Goal: Task Accomplishment & Management: Manage account settings

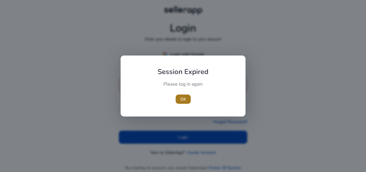
click at [183, 102] on span "OK" at bounding box center [183, 99] width 6 height 6
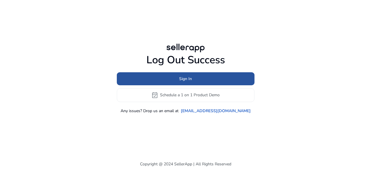
click at [195, 79] on span at bounding box center [186, 79] width 138 height 14
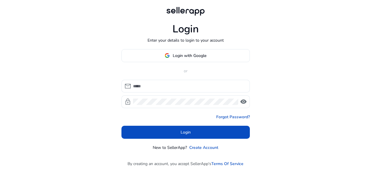
type input "**********"
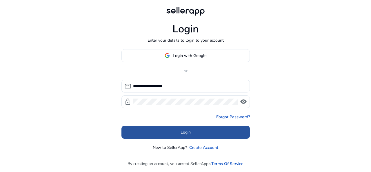
click at [194, 130] on span at bounding box center [185, 132] width 128 height 14
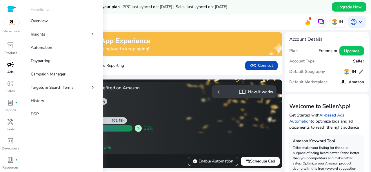
click at [8, 68] on span "campaign" at bounding box center [10, 64] width 7 height 7
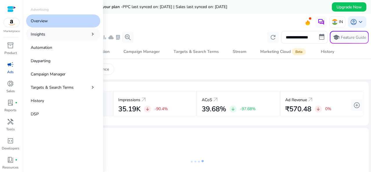
click at [43, 36] on p "Insights" at bounding box center [38, 34] width 14 height 6
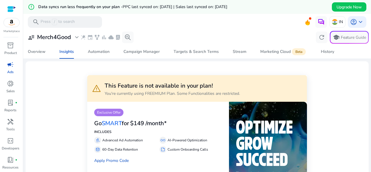
click at [8, 65] on span "campaign" at bounding box center [10, 64] width 7 height 7
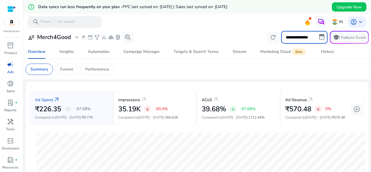
click at [288, 36] on input "**********" at bounding box center [304, 37] width 46 height 13
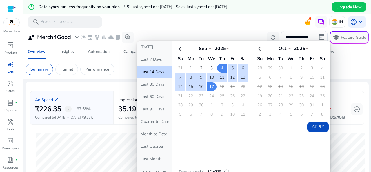
click at [209, 34] on div "**********" at bounding box center [196, 37] width 343 height 13
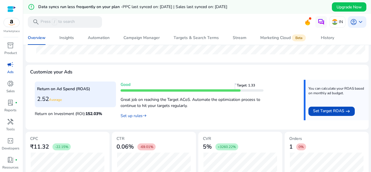
scroll to position [210, 0]
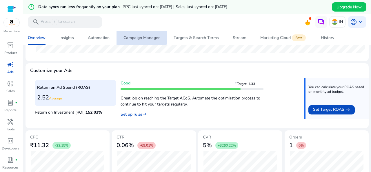
click at [142, 33] on span "Campaign Manager" at bounding box center [141, 38] width 36 height 14
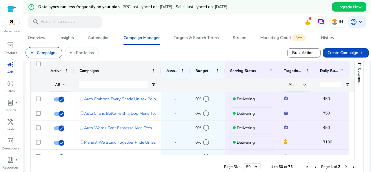
scroll to position [221, 0]
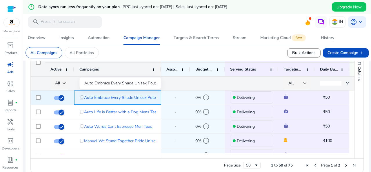
click at [119, 98] on span "Auto Embrace Every Shade Unisex Polo" at bounding box center [120, 98] width 72 height 12
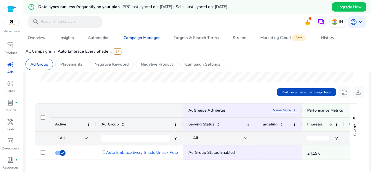
scroll to position [163, 0]
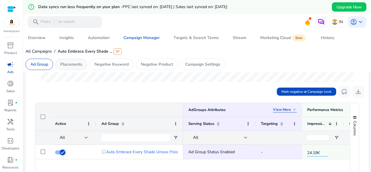
click at [70, 67] on p "Placements" at bounding box center [71, 64] width 22 height 6
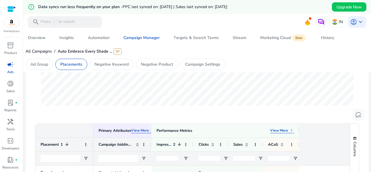
scroll to position [94, 0]
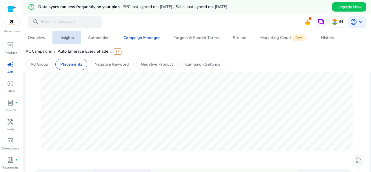
click at [67, 39] on div "Insights" at bounding box center [66, 38] width 14 height 4
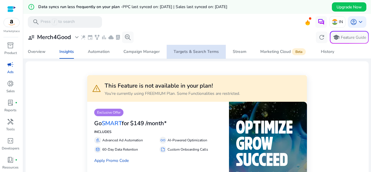
click at [208, 51] on div "Targets & Search Terms" at bounding box center [196, 52] width 45 height 4
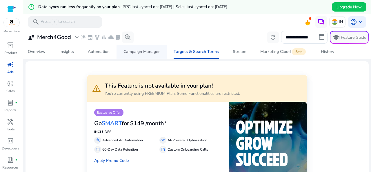
click at [148, 54] on div "Campaign Manager" at bounding box center [141, 52] width 36 height 4
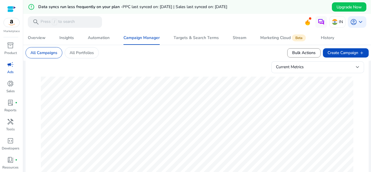
scroll to position [61, 0]
click at [69, 39] on div "Insights" at bounding box center [66, 38] width 14 height 4
